Goal: Transaction & Acquisition: Download file/media

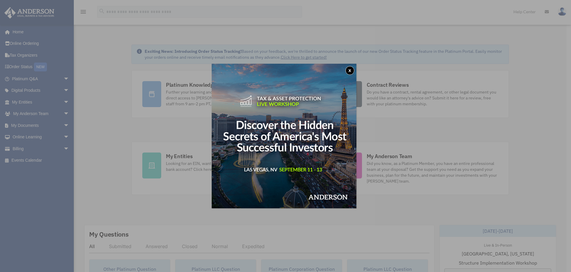
click at [350, 72] on button "x" at bounding box center [350, 70] width 9 height 9
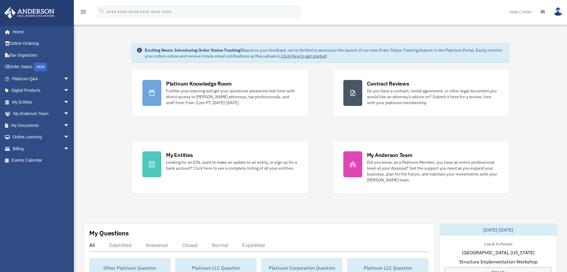
scroll to position [2, 0]
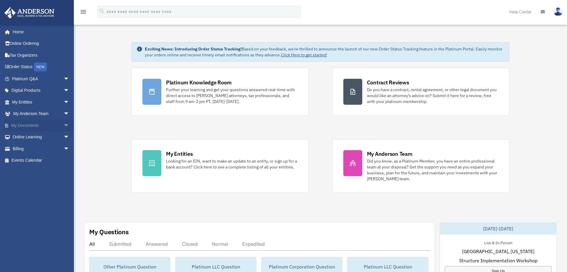
click at [40, 127] on link "My Documents arrow_drop_down" at bounding box center [41, 126] width 74 height 12
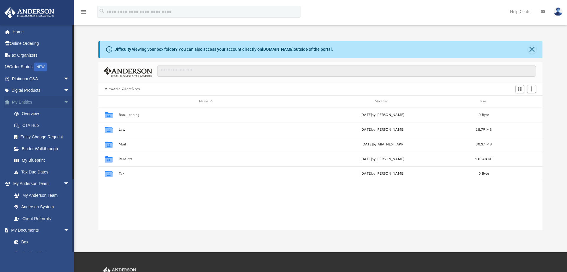
scroll to position [130, 439]
click at [40, 103] on link "My Entities arrow_drop_down" at bounding box center [41, 102] width 74 height 12
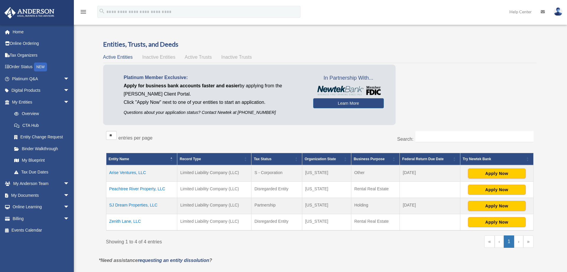
click at [131, 188] on td "Peachtree River Property, LLC" at bounding box center [141, 190] width 71 height 16
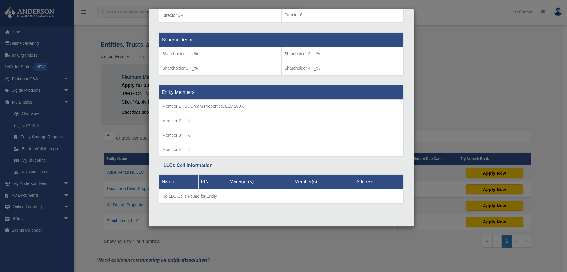
scroll to position [487, 0]
click at [89, 166] on div "Details × Articles Sent Organizational Date" at bounding box center [283, 136] width 567 height 272
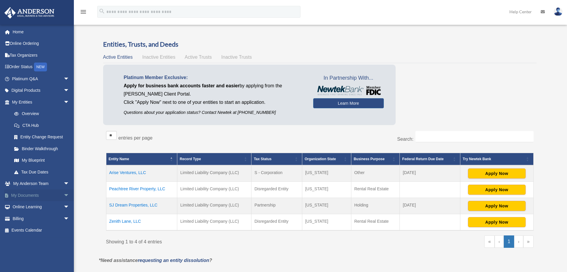
click at [47, 199] on link "My Documents arrow_drop_down" at bounding box center [41, 196] width 74 height 12
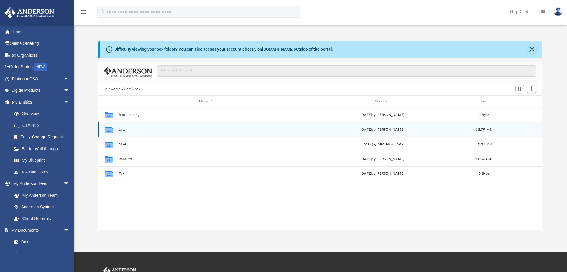
scroll to position [130, 439]
click at [125, 133] on div "Collaborated Folder Law Thu Jun 12 2025 by Mya Ford 18.79 MB" at bounding box center [320, 129] width 444 height 15
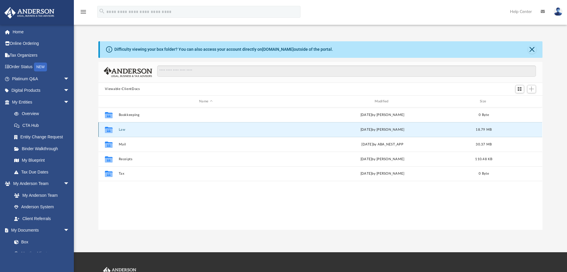
click at [125, 133] on div "Collaborated Folder Law Thu Jun 12 2025 by Mya Ford 18.79 MB" at bounding box center [320, 129] width 444 height 15
click at [123, 130] on button "Law" at bounding box center [206, 130] width 174 height 4
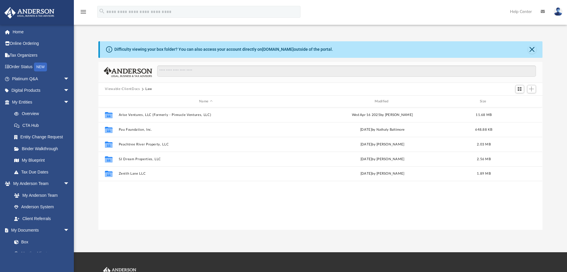
click at [98, 206] on div "Collaborated Folder Arise Ventures, LLC (Formerly - Pinnacle Ventures, LLC) Wed…" at bounding box center [320, 169] width 444 height 122
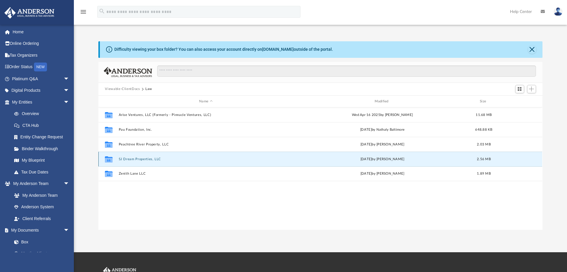
click at [129, 160] on button "SJ Dream Properties, LLC" at bounding box center [206, 159] width 174 height 4
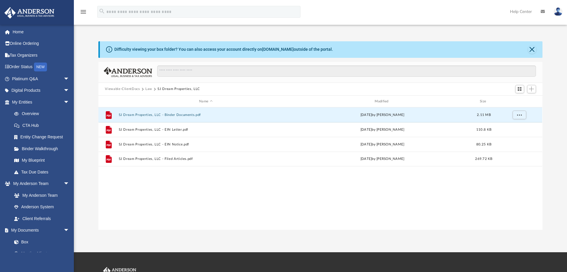
drag, startPoint x: 126, startPoint y: 115, endPoint x: -313, endPoint y: 44, distance: 444.8
click at [0, 44] on html "X Get a chance to win 6 months of Platinum for free just by filling out this su…" at bounding box center [283, 179] width 567 height 358
drag, startPoint x: 145, startPoint y: 116, endPoint x: 117, endPoint y: 116, distance: 27.5
click at [117, 116] on div "File SJ Dream Properties, LLC - Binder Documents.pdf Tue Nov 16 2021 by Tomas D…" at bounding box center [320, 115] width 444 height 15
click at [521, 117] on span "More options" at bounding box center [519, 114] width 5 height 3
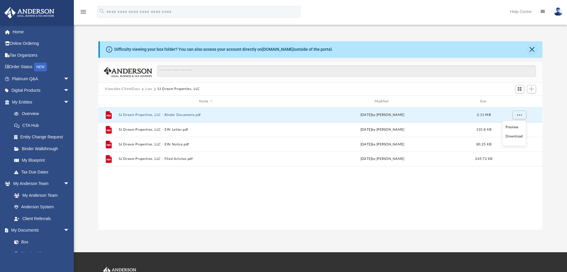
click at [513, 137] on li "Download" at bounding box center [514, 137] width 17 height 6
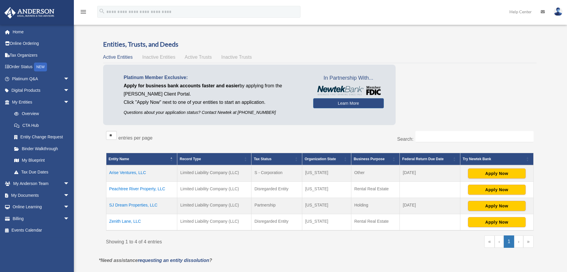
click at [121, 189] on td "Peachtree River Property, LLC" at bounding box center [141, 190] width 71 height 16
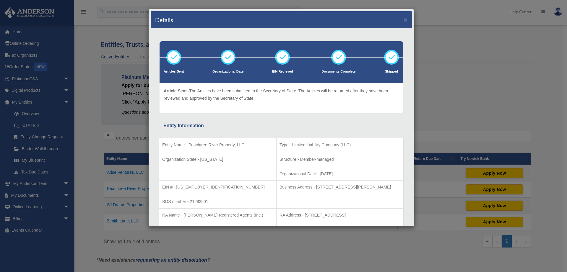
click at [91, 109] on div "Details × Articles Sent Organizational Date" at bounding box center [283, 136] width 567 height 272
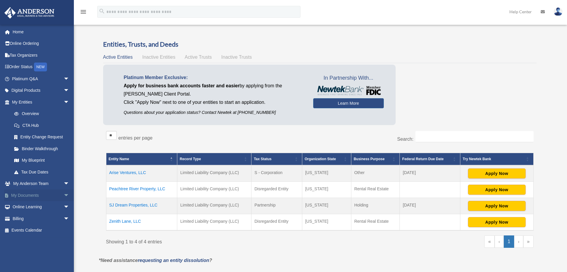
click at [43, 197] on link "My Documents arrow_drop_down" at bounding box center [41, 196] width 74 height 12
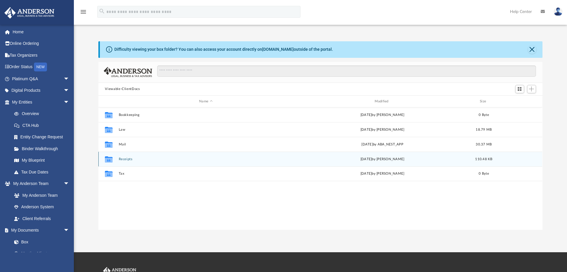
scroll to position [130, 439]
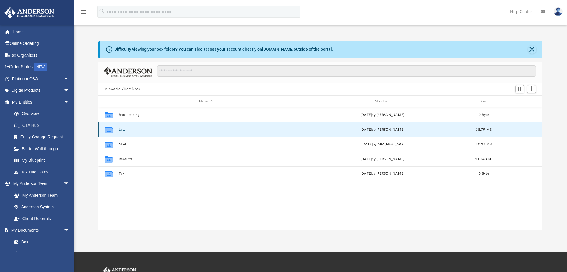
click at [122, 131] on button "Law" at bounding box center [206, 130] width 174 height 4
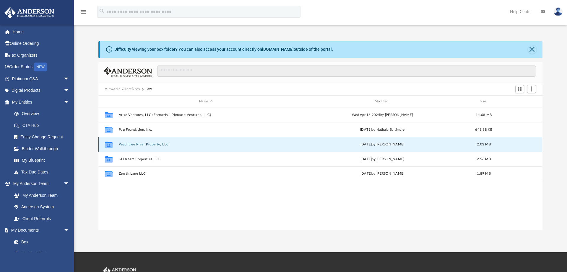
click at [129, 144] on button "Peachtree River Property, LLC" at bounding box center [206, 145] width 174 height 4
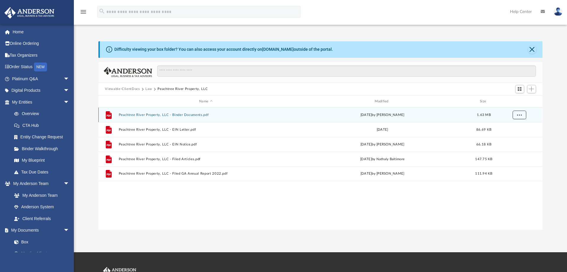
click at [519, 114] on span "More options" at bounding box center [519, 114] width 5 height 3
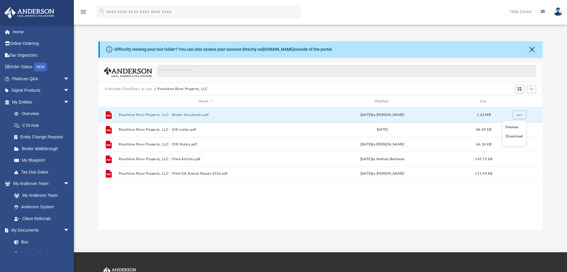
click at [514, 137] on li "Download" at bounding box center [514, 137] width 17 height 6
click at [81, 72] on div "Difficulty viewing your box folder? You can also access your account directly o…" at bounding box center [320, 135] width 493 height 189
